Goal: Transaction & Acquisition: Download file/media

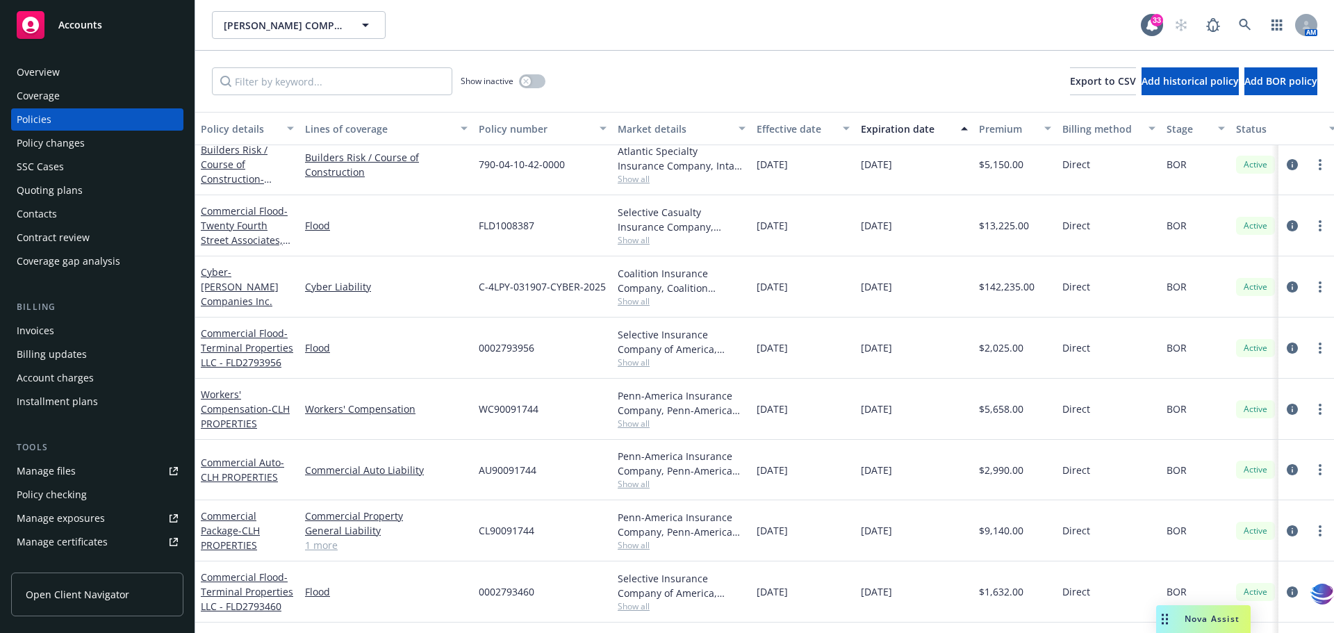
scroll to position [352, 0]
click at [265, 88] on input "Filter by keyword..." at bounding box center [332, 81] width 240 height 28
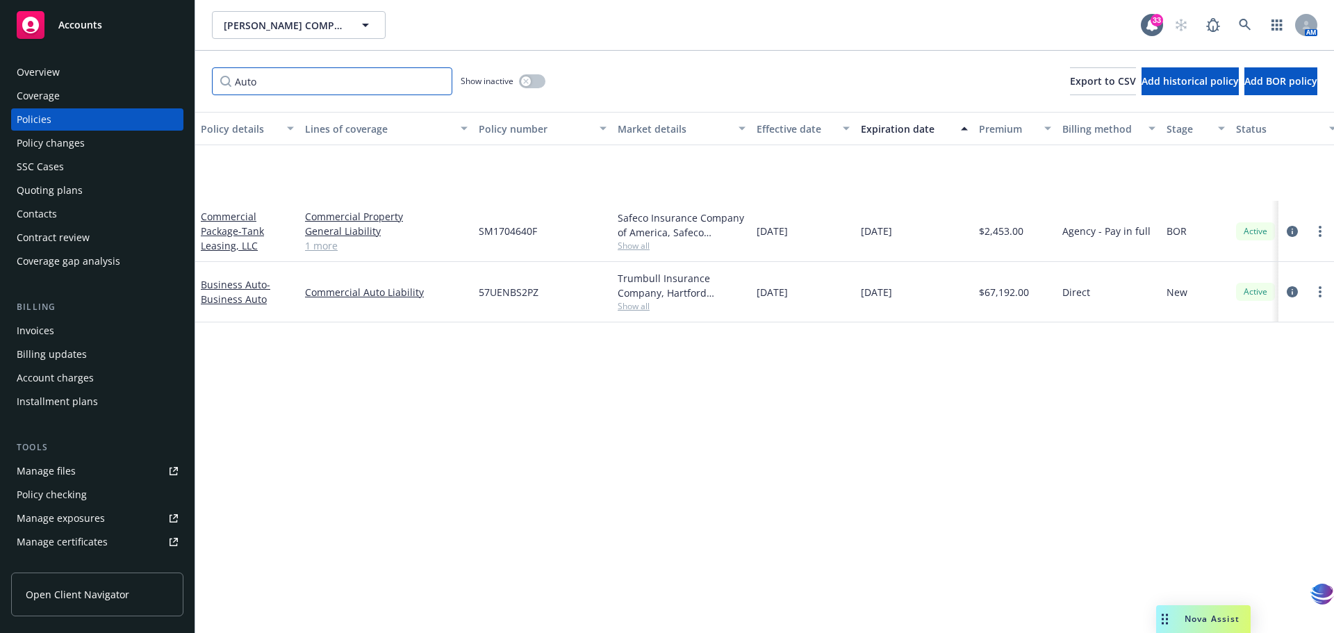
scroll to position [0, 0]
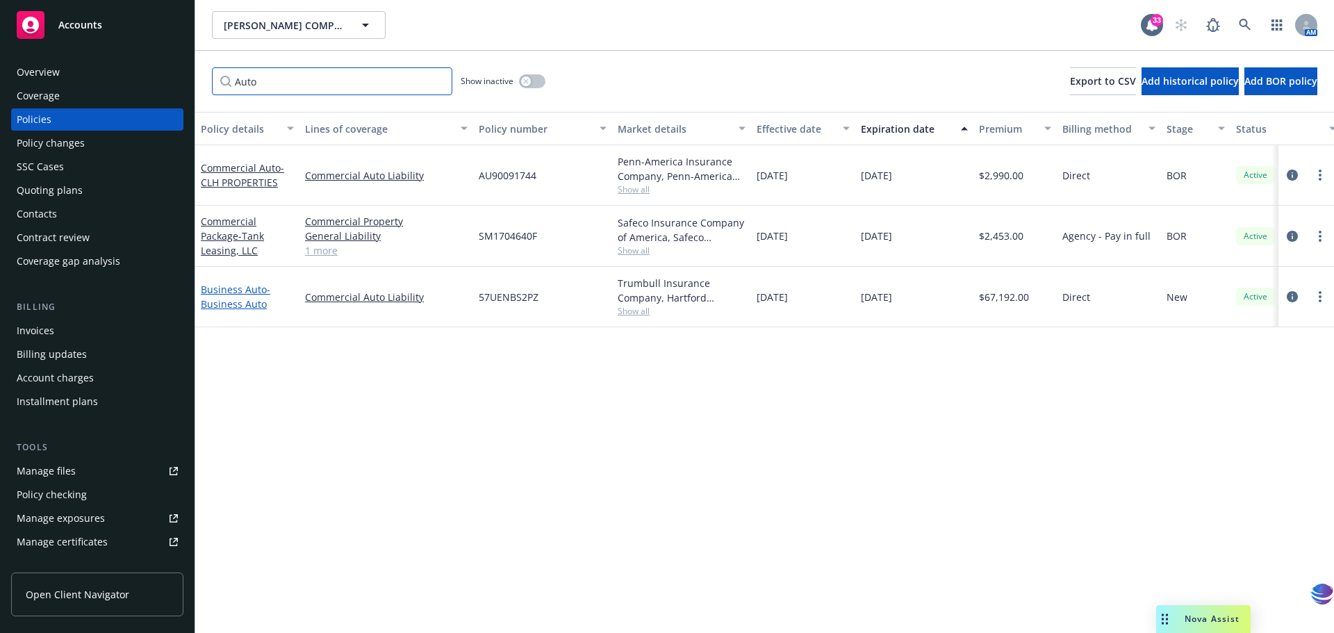
type input "Auto"
click at [227, 291] on link "Business Auto - Business Auto" at bounding box center [235, 297] width 69 height 28
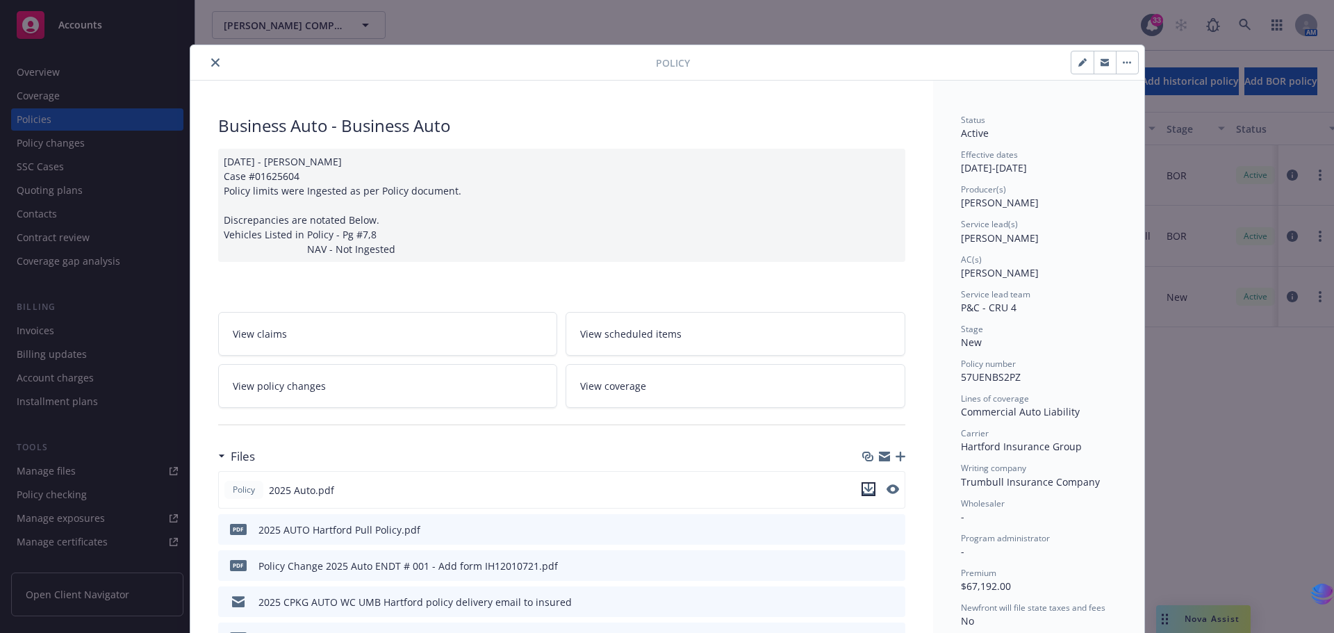
click at [863, 488] on icon "download file" at bounding box center [868, 489] width 11 height 11
click at [211, 63] on icon "close" at bounding box center [215, 62] width 8 height 8
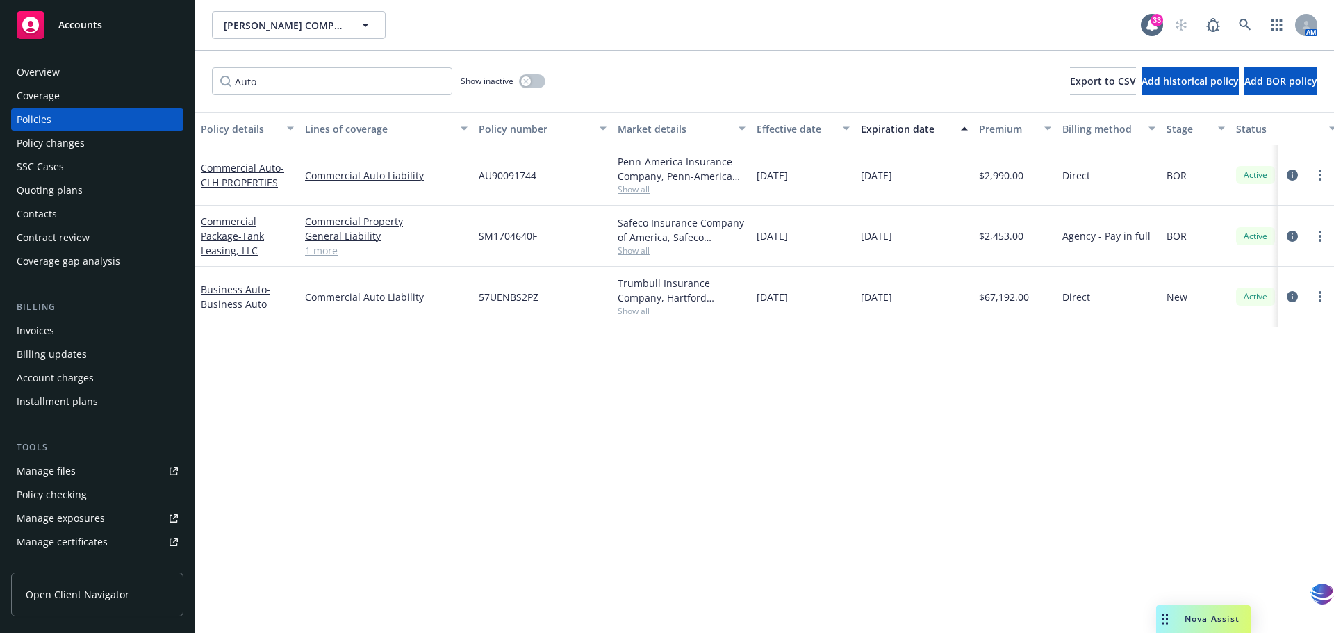
click at [58, 472] on div "Manage files" at bounding box center [46, 471] width 59 height 22
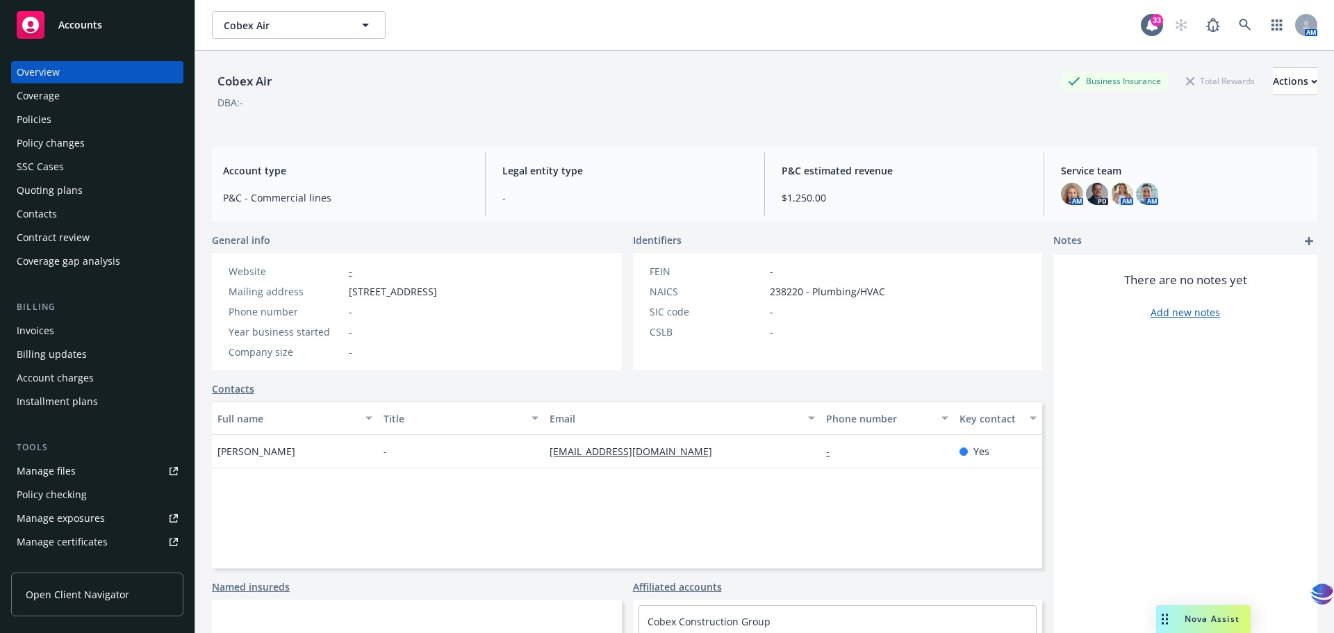
click at [53, 473] on div "Manage files" at bounding box center [46, 471] width 59 height 22
